Goal: Navigation & Orientation: Find specific page/section

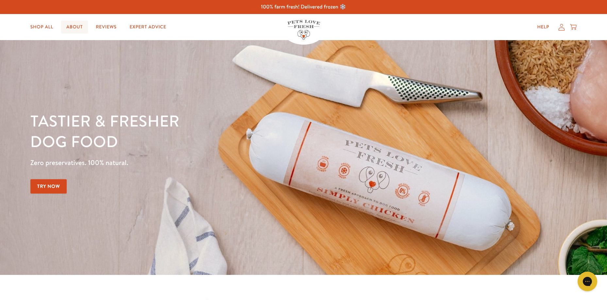
click at [77, 30] on link "About" at bounding box center [74, 27] width 27 height 13
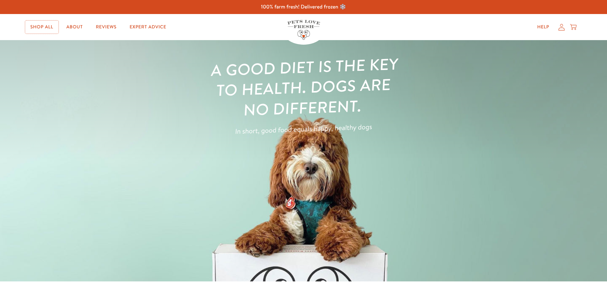
click at [48, 33] on link "Shop All" at bounding box center [41, 27] width 33 height 13
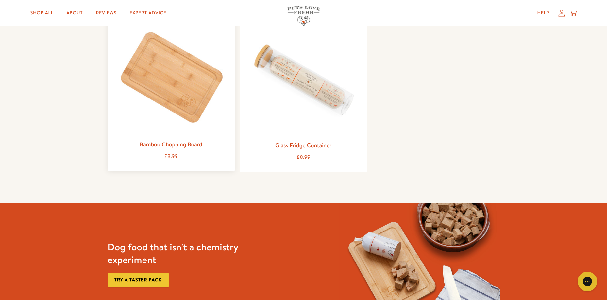
scroll to position [849, 0]
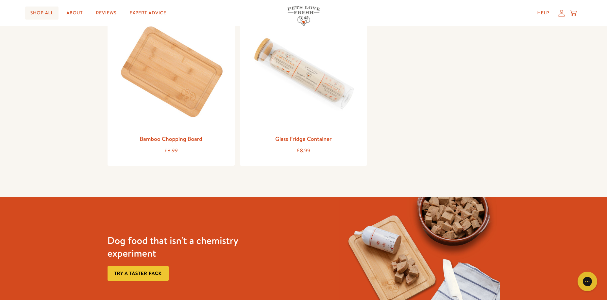
click at [40, 11] on link "Shop All" at bounding box center [41, 13] width 33 height 13
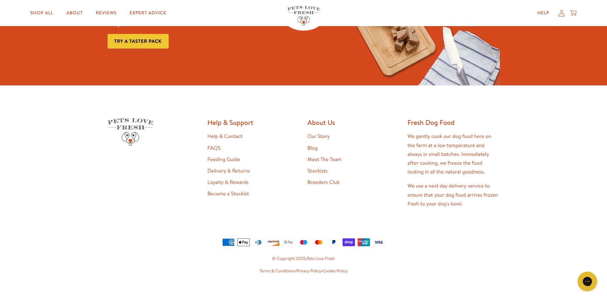
scroll to position [1089, 0]
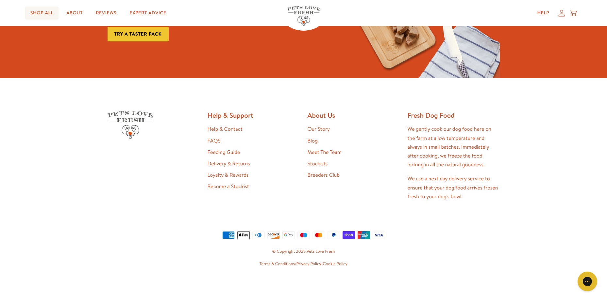
click at [38, 11] on link "Shop All" at bounding box center [41, 13] width 33 height 13
